Goal: Find specific page/section: Find specific page/section

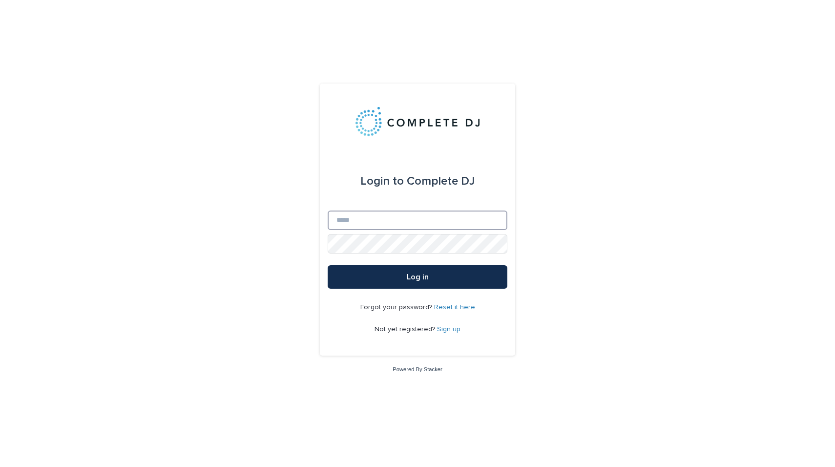
click at [442, 225] on input "Email" at bounding box center [418, 221] width 180 height 20
type input "**********"
click at [408, 272] on button "Log in" at bounding box center [418, 276] width 180 height 23
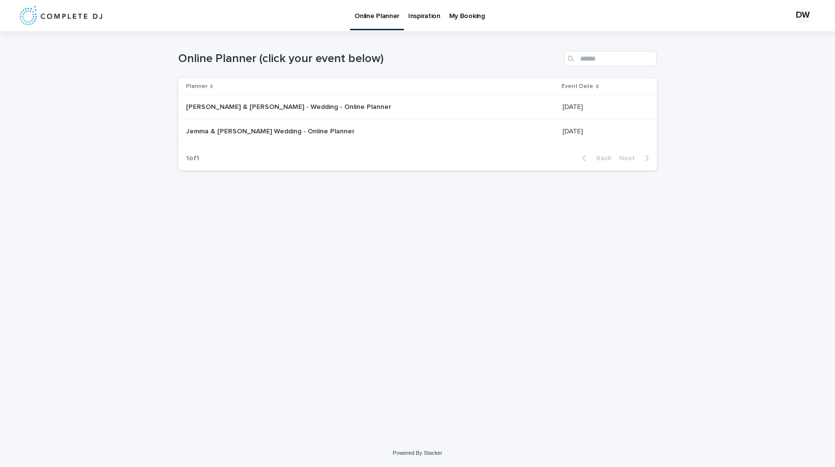
click at [277, 124] on div "Jemma & [PERSON_NAME] Wedding - Online Planner Jemma & [PERSON_NAME] Wedding - …" at bounding box center [370, 132] width 369 height 16
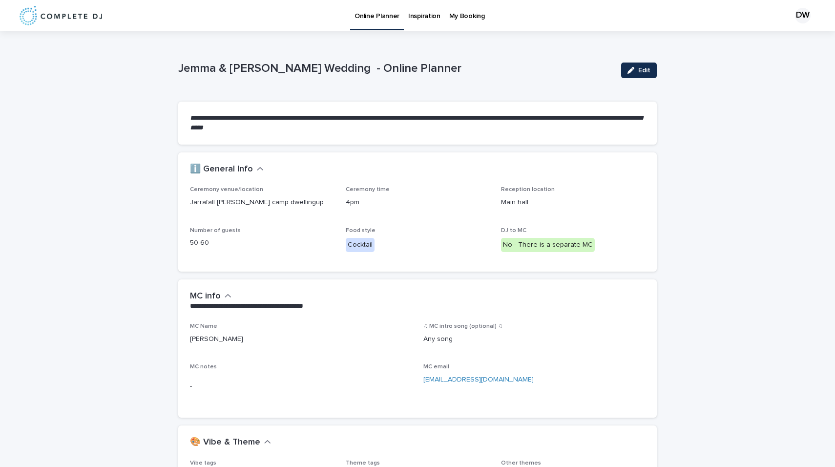
click at [461, 18] on p "My Booking" at bounding box center [467, 10] width 36 height 21
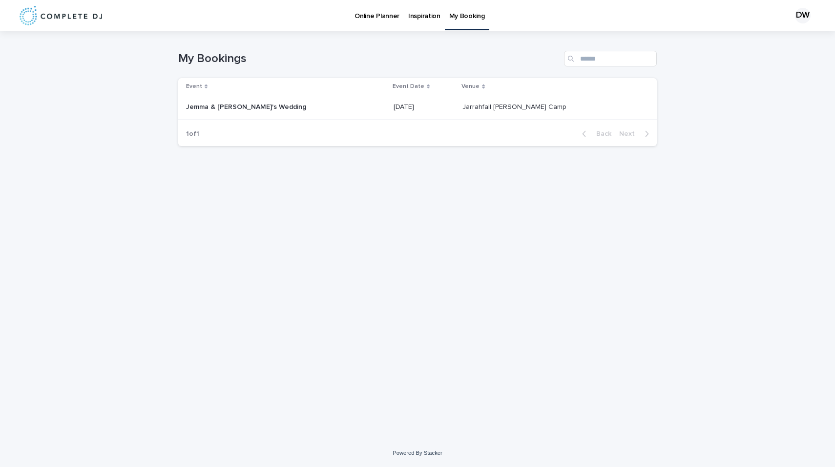
click at [254, 105] on p "Jemma & [PERSON_NAME]'s Wedding" at bounding box center [247, 106] width 122 height 10
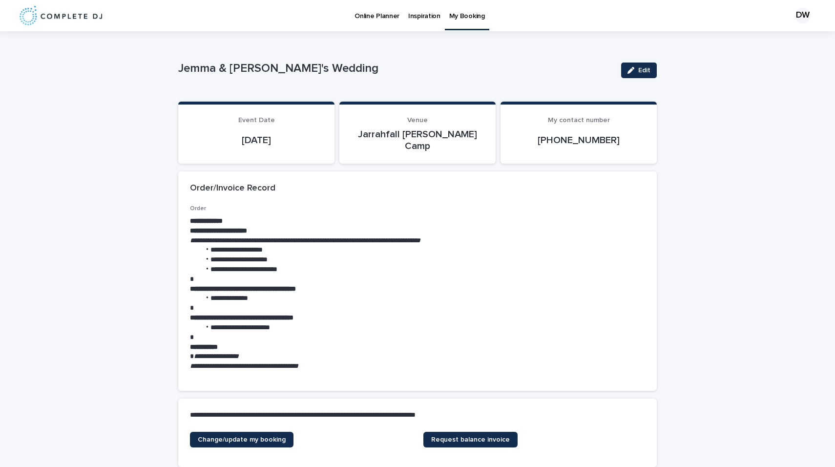
click at [364, 8] on p "Online Planner" at bounding box center [377, 10] width 45 height 21
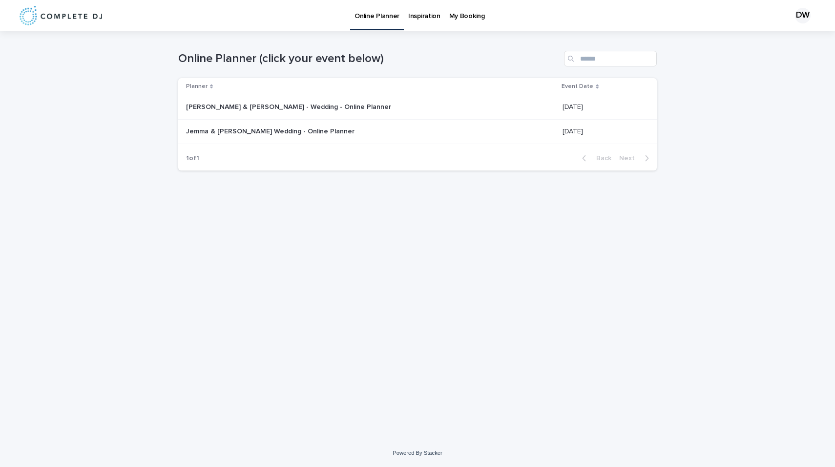
click at [265, 134] on p "Jemma & [PERSON_NAME] Wedding - Online Planner" at bounding box center [271, 131] width 171 height 10
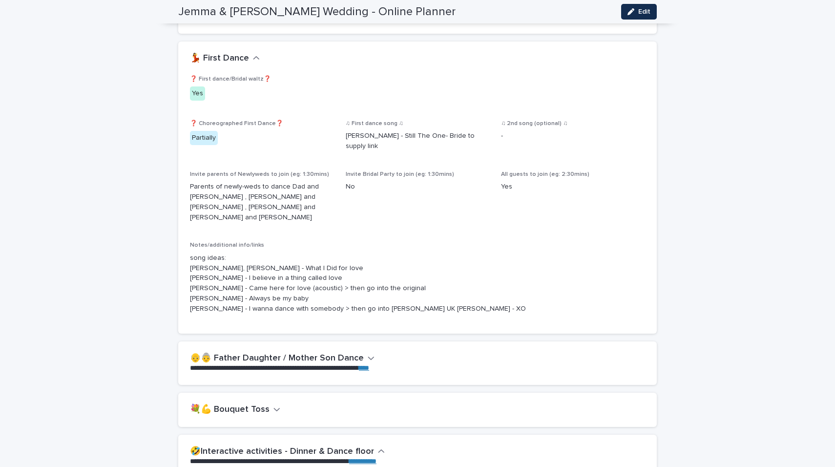
scroll to position [1699, 0]
